Goal: Find contact information: Find contact information

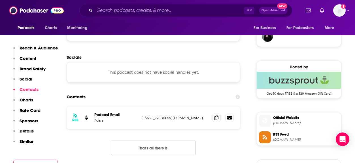
scroll to position [434, 0]
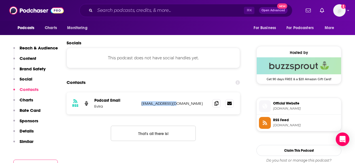
drag, startPoint x: 175, startPoint y: 104, endPoint x: 138, endPoint y: 106, distance: 37.4
click at [138, 106] on div "RSS Podcast Email Evira kirstel@gmail.com kirstel@gmail.com" at bounding box center [153, 104] width 173 height 22
click at [214, 104] on icon at bounding box center [216, 103] width 4 height 5
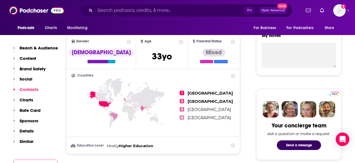
scroll to position [0, 0]
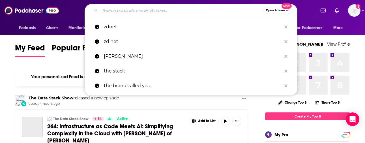
click at [145, 14] on input "Search podcasts, credits, & more..." at bounding box center [181, 10] width 163 height 9
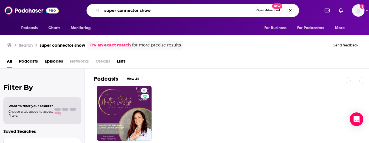
click at [117, 11] on input "super connector show" at bounding box center [178, 10] width 152 height 9
type input "superconnector show"
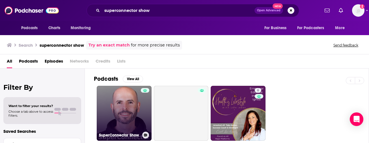
click at [145, 112] on div at bounding box center [145, 110] width 8 height 44
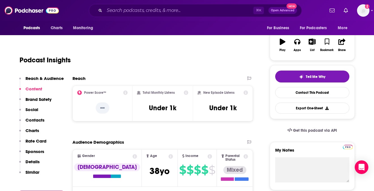
scroll to position [88, 0]
click at [100, 105] on p "--" at bounding box center [103, 107] width 14 height 11
click at [127, 92] on icon at bounding box center [125, 92] width 5 height 5
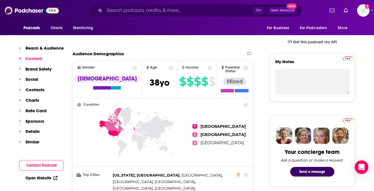
scroll to position [85, 0]
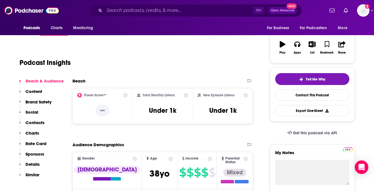
click at [126, 94] on icon at bounding box center [125, 95] width 5 height 5
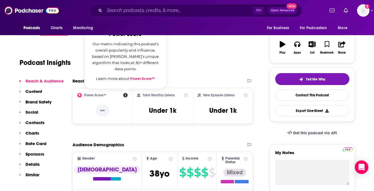
click at [206, 57] on div "Podcast Insights" at bounding box center [134, 59] width 229 height 29
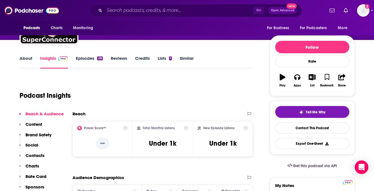
scroll to position [0, 0]
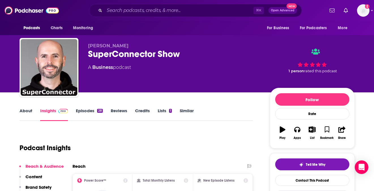
click at [97, 114] on link "Episodes 28" at bounding box center [89, 114] width 27 height 13
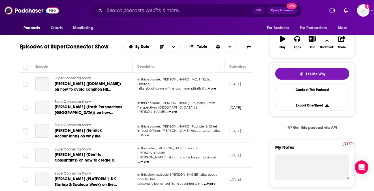
scroll to position [93, 0]
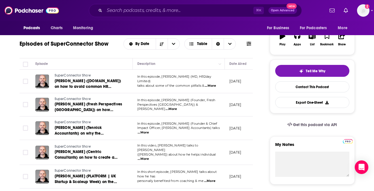
click at [215, 84] on span "...More" at bounding box center [210, 86] width 11 height 5
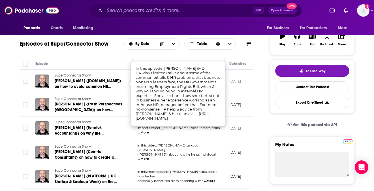
click at [117, 52] on div "Episodes of SuperConnector Show By Date Table" at bounding box center [137, 48] width 234 height 22
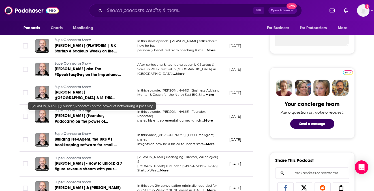
scroll to position [251, 0]
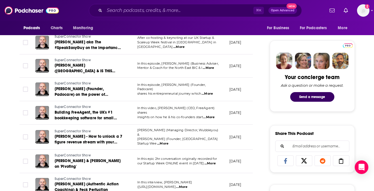
click at [211, 143] on span "...More" at bounding box center [209, 163] width 11 height 5
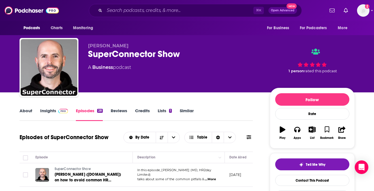
scroll to position [0, 0]
click at [57, 110] on span at bounding box center [62, 110] width 12 height 5
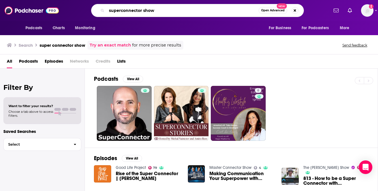
drag, startPoint x: 180, startPoint y: 13, endPoint x: 81, endPoint y: 7, distance: 99.6
click at [81, 7] on div "superconnector show Open Advanced New" at bounding box center [197, 10] width 262 height 13
type input "the brand called you"
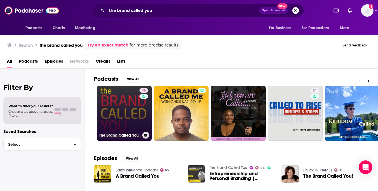
click at [119, 104] on link "46 The Brand Called You" at bounding box center [124, 113] width 55 height 55
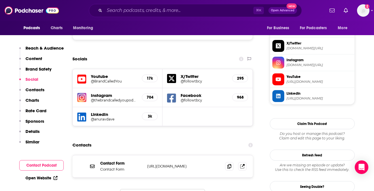
scroll to position [494, 0]
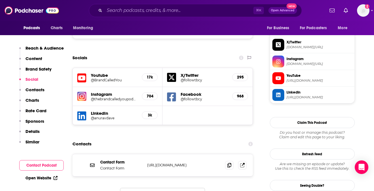
click at [165, 143] on p "[URL][DOMAIN_NAME]" at bounding box center [184, 164] width 74 height 5
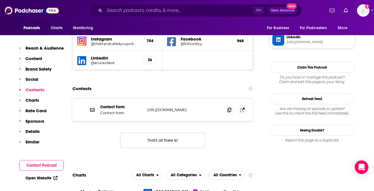
scroll to position [563, 0]
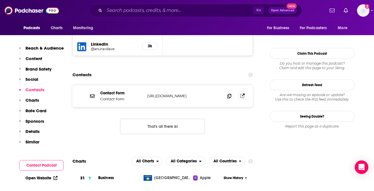
click at [243, 93] on icon at bounding box center [243, 94] width 3 height 3
